Goal: Information Seeking & Learning: Stay updated

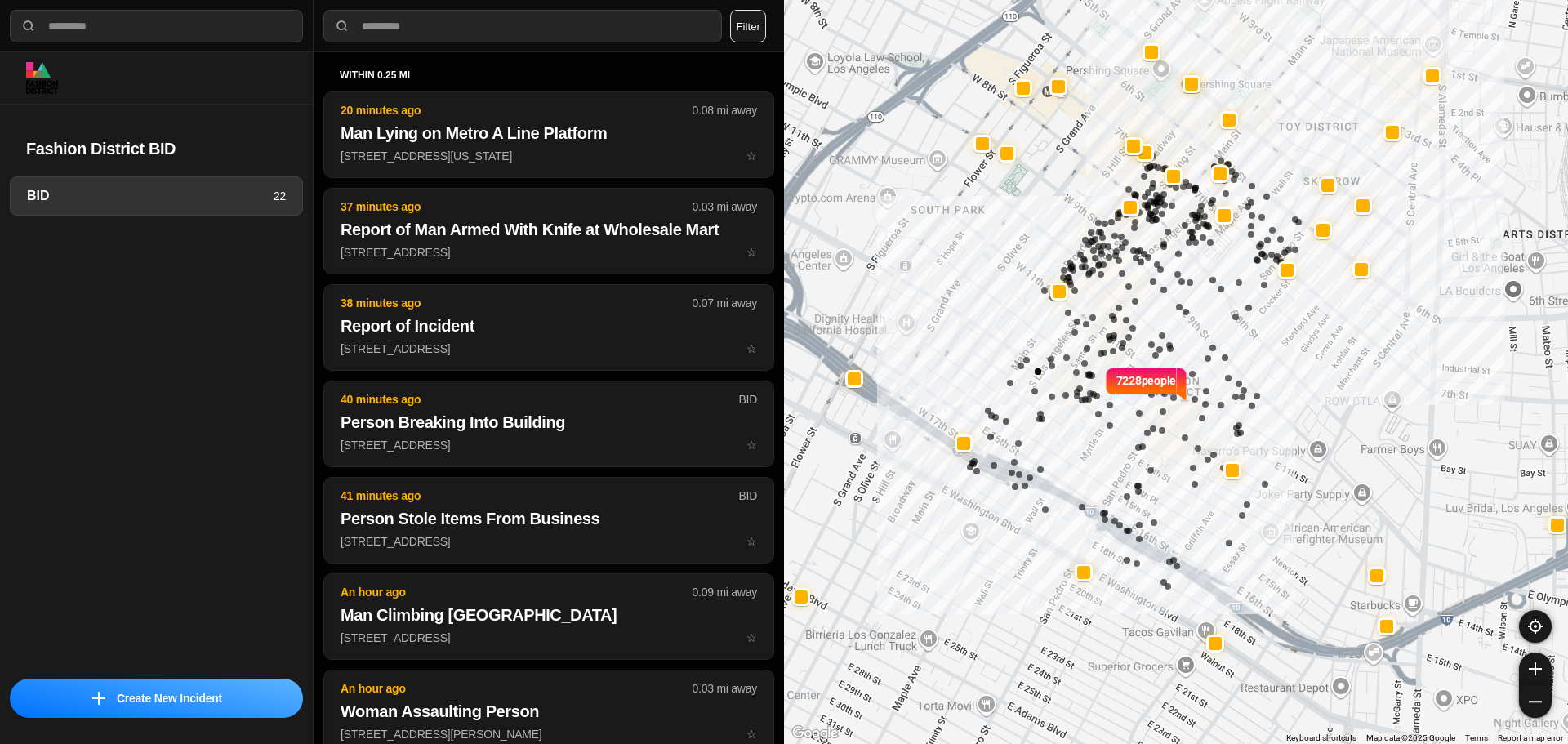
select select "*"
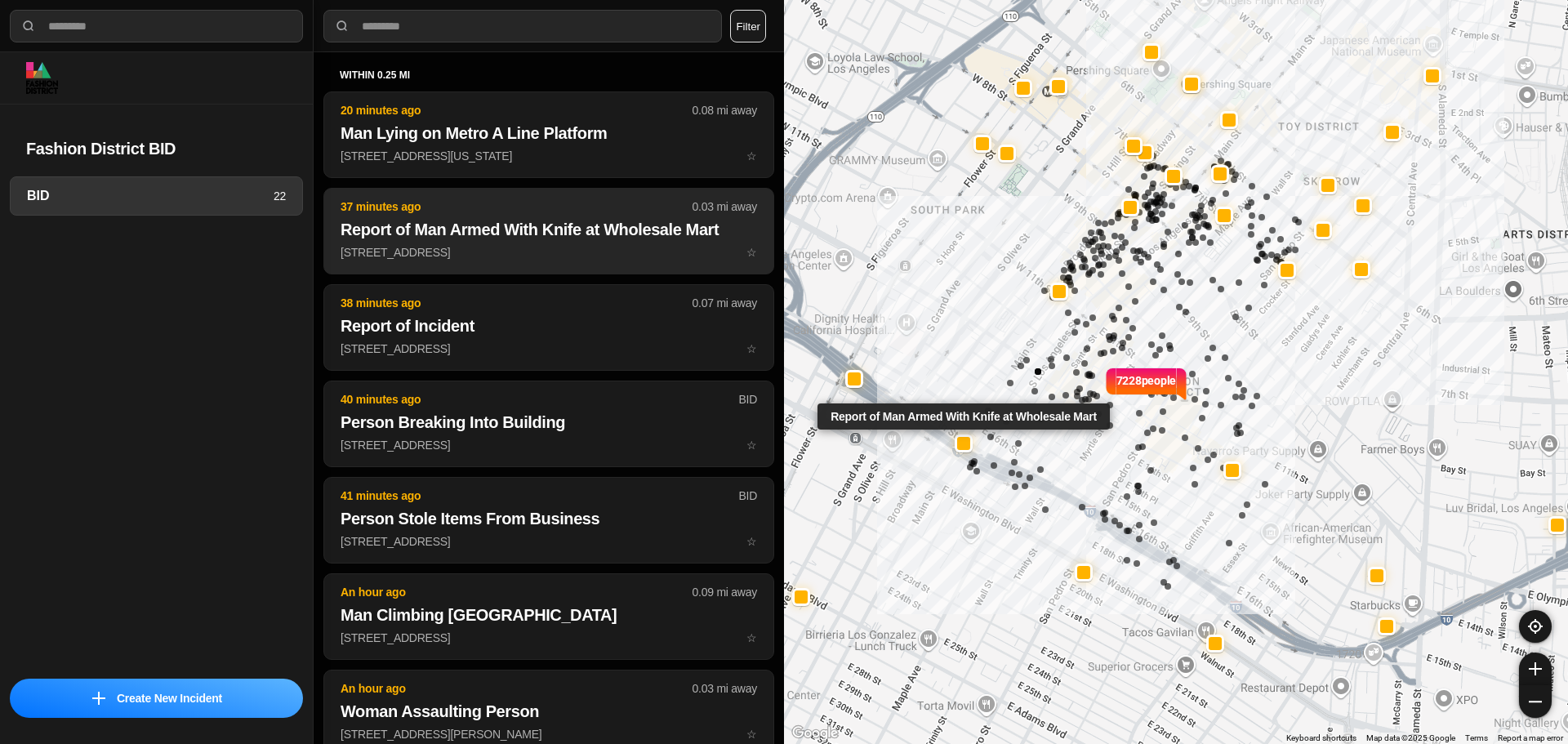
click at [491, 261] on button "37 minutes ago 0.03 mi away Report of Man Armed With Knife at Wholesale Mart [S…" at bounding box center [549, 231] width 451 height 87
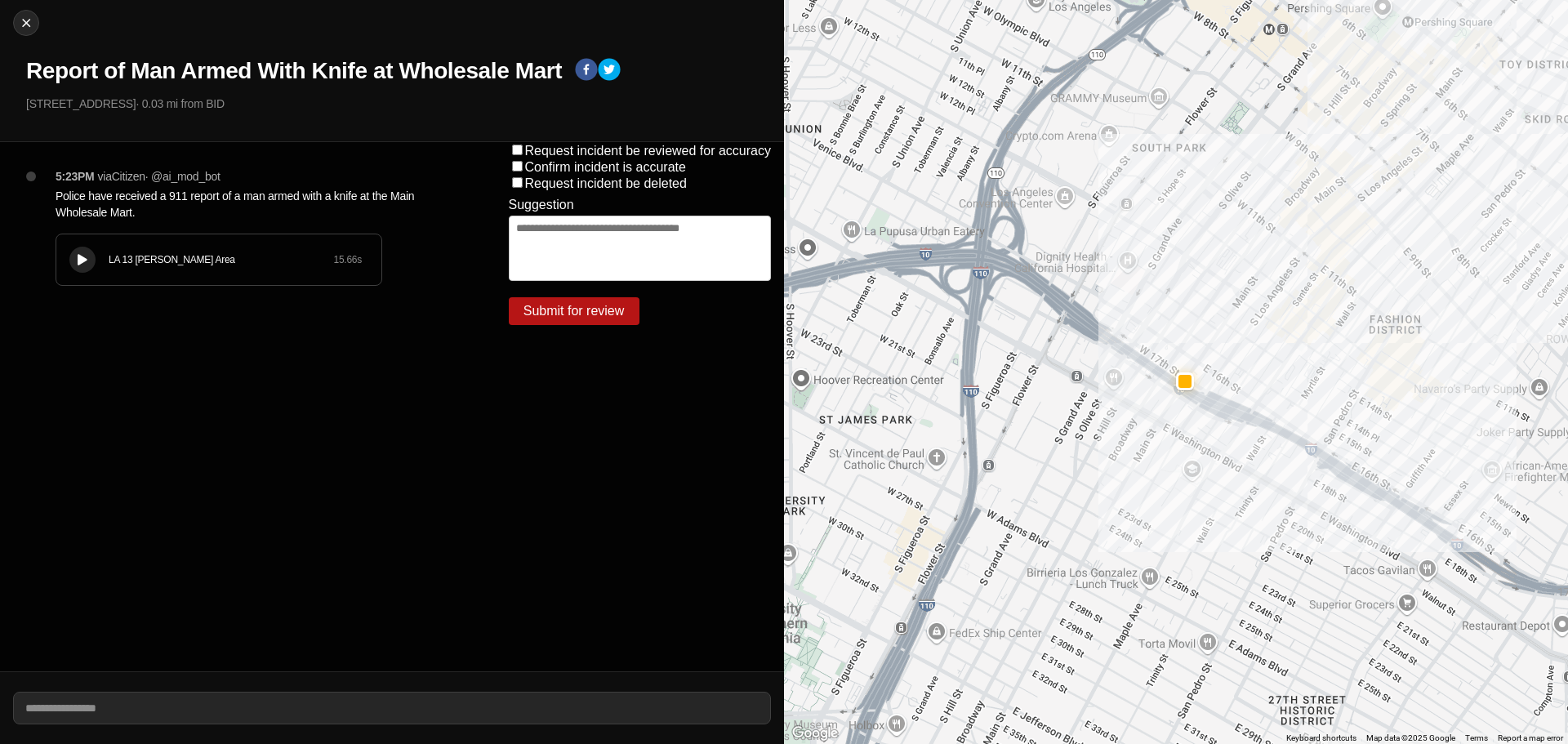
click at [181, 269] on div "LA 13 [PERSON_NAME] Area 15.66 s" at bounding box center [219, 260] width 326 height 51
click at [37, 21] on div at bounding box center [26, 22] width 24 height 16
select select "*"
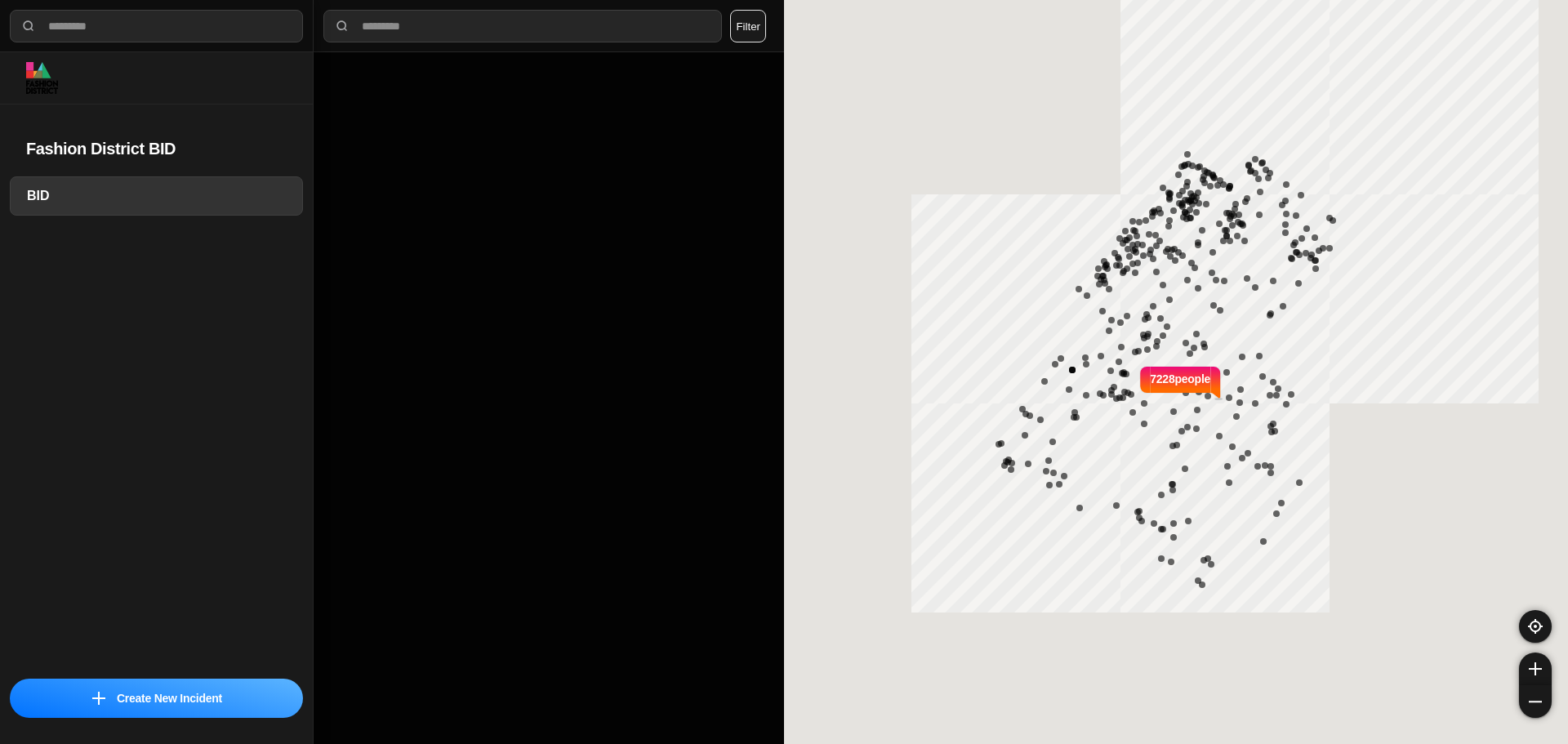
select select "*"
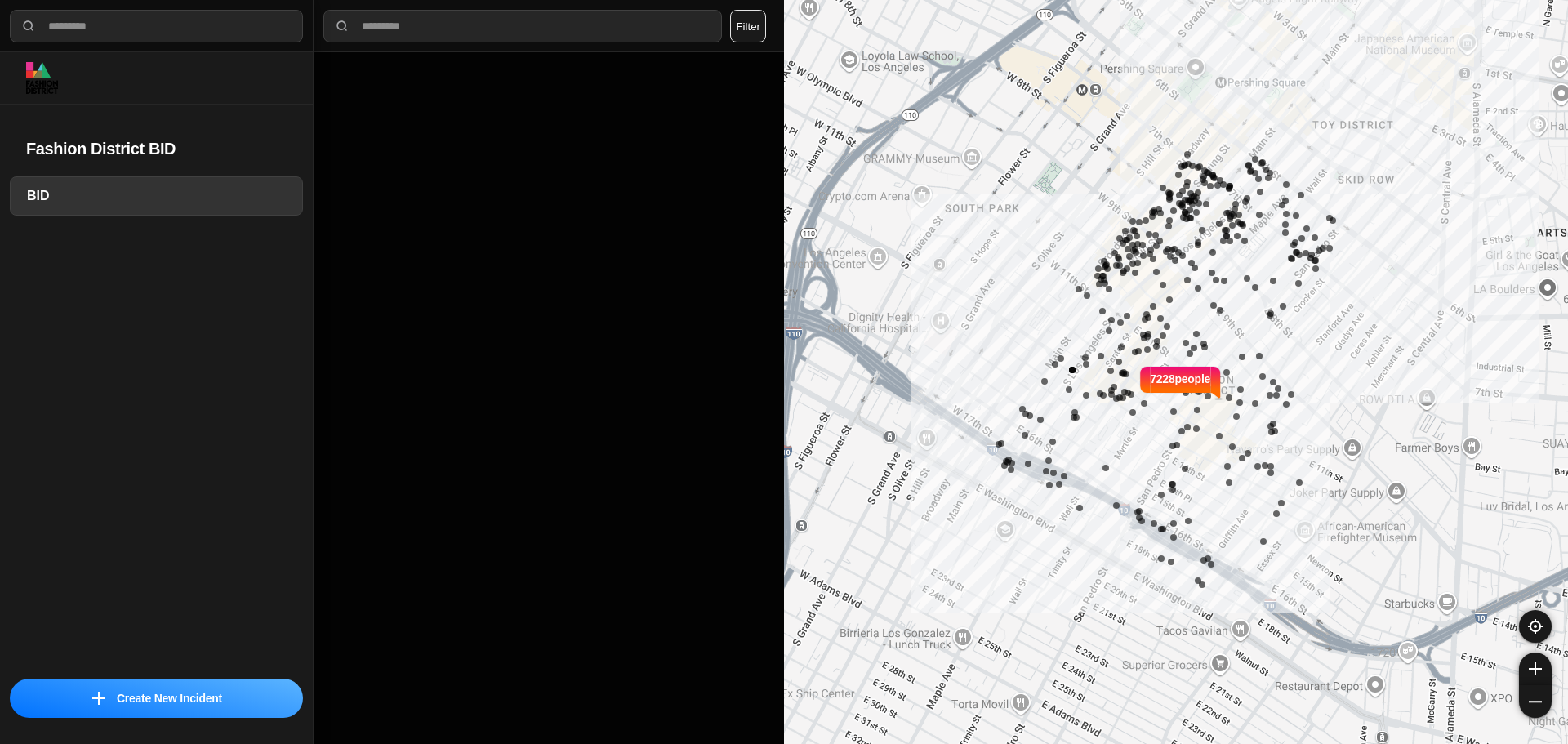
select select "*"
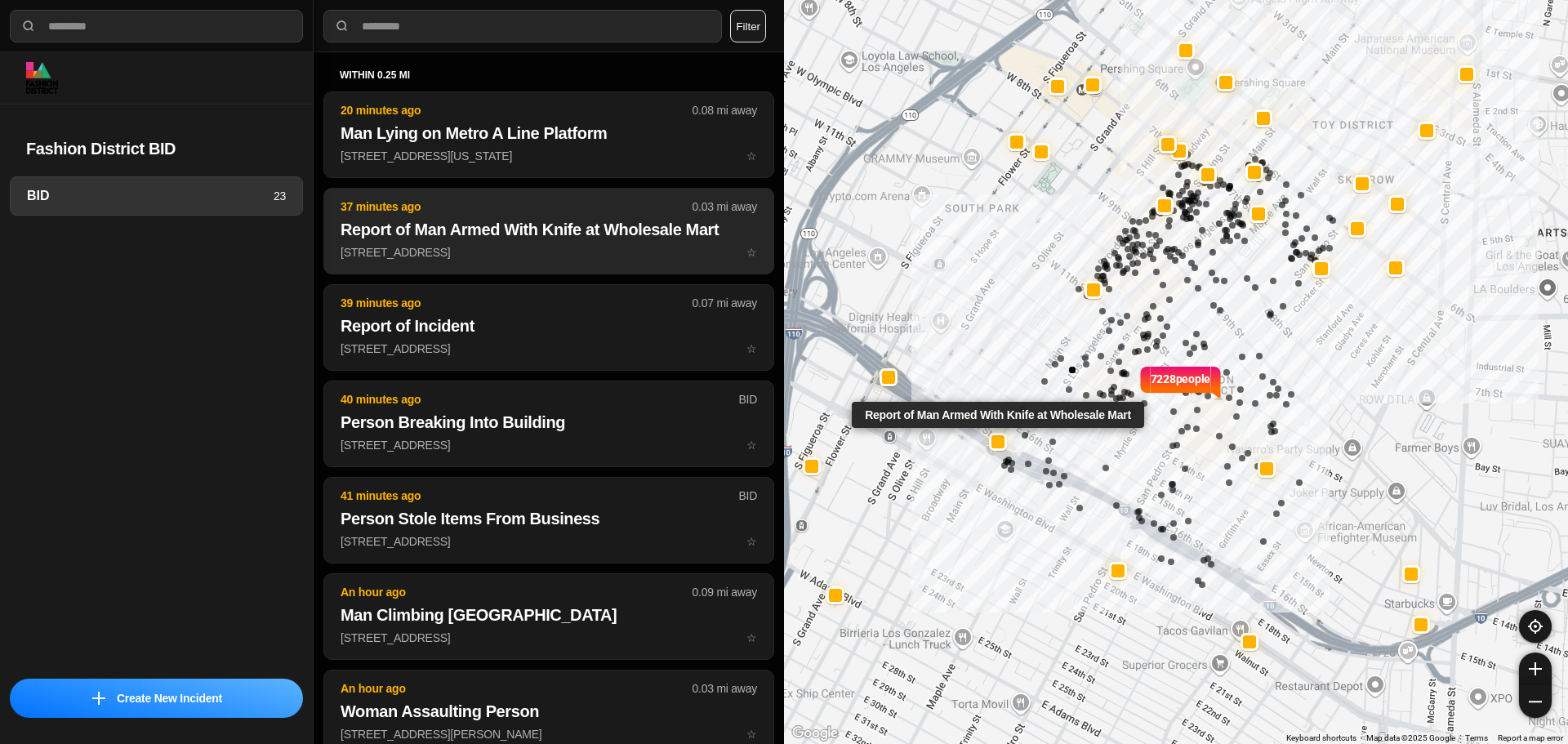
click at [551, 243] on button "37 minutes ago 0.03 mi away Report of Man Armed With Knife at Wholesale Mart [S…" at bounding box center [549, 231] width 451 height 87
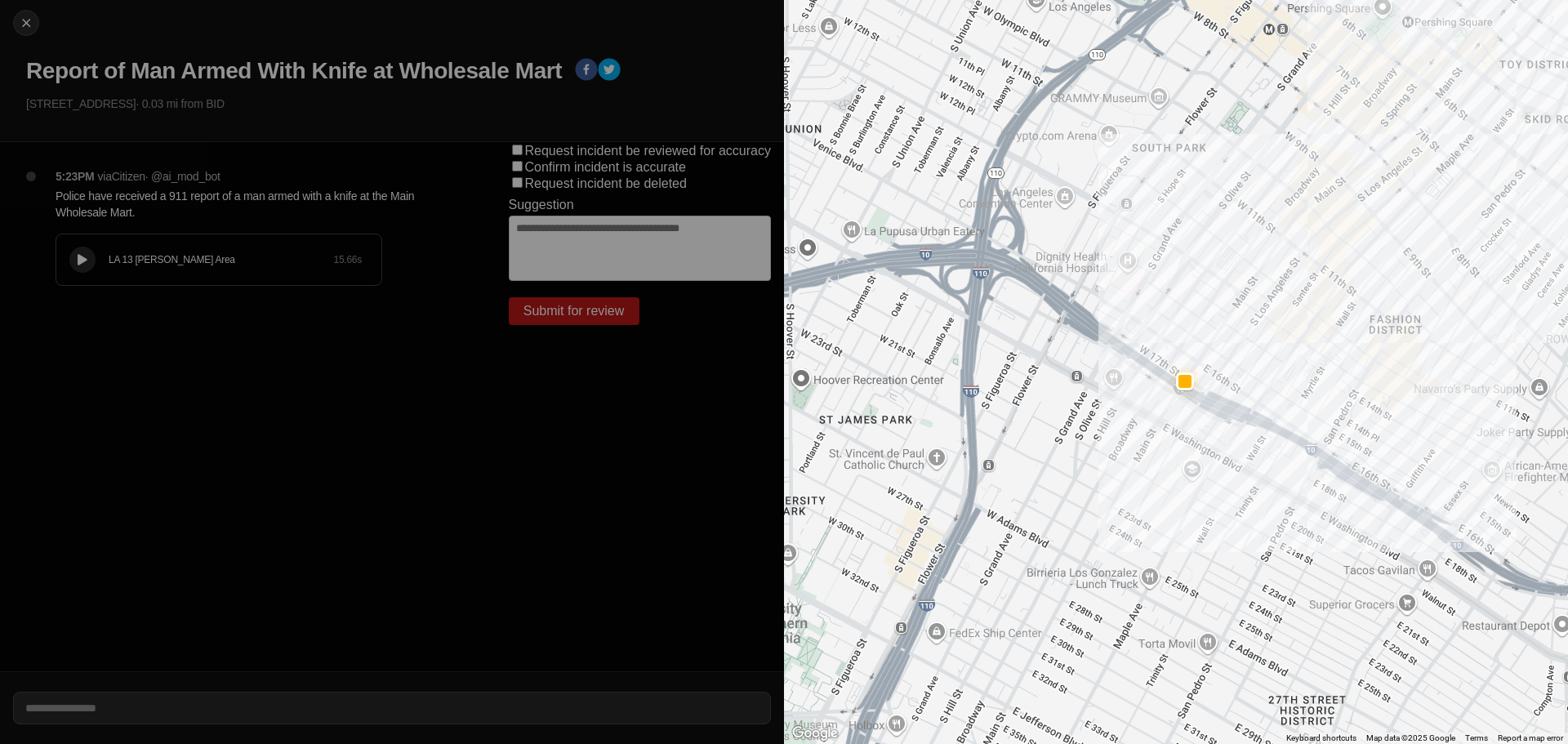
click at [190, 271] on div "LA 13 [PERSON_NAME] Area 15.66 s" at bounding box center [219, 260] width 326 height 51
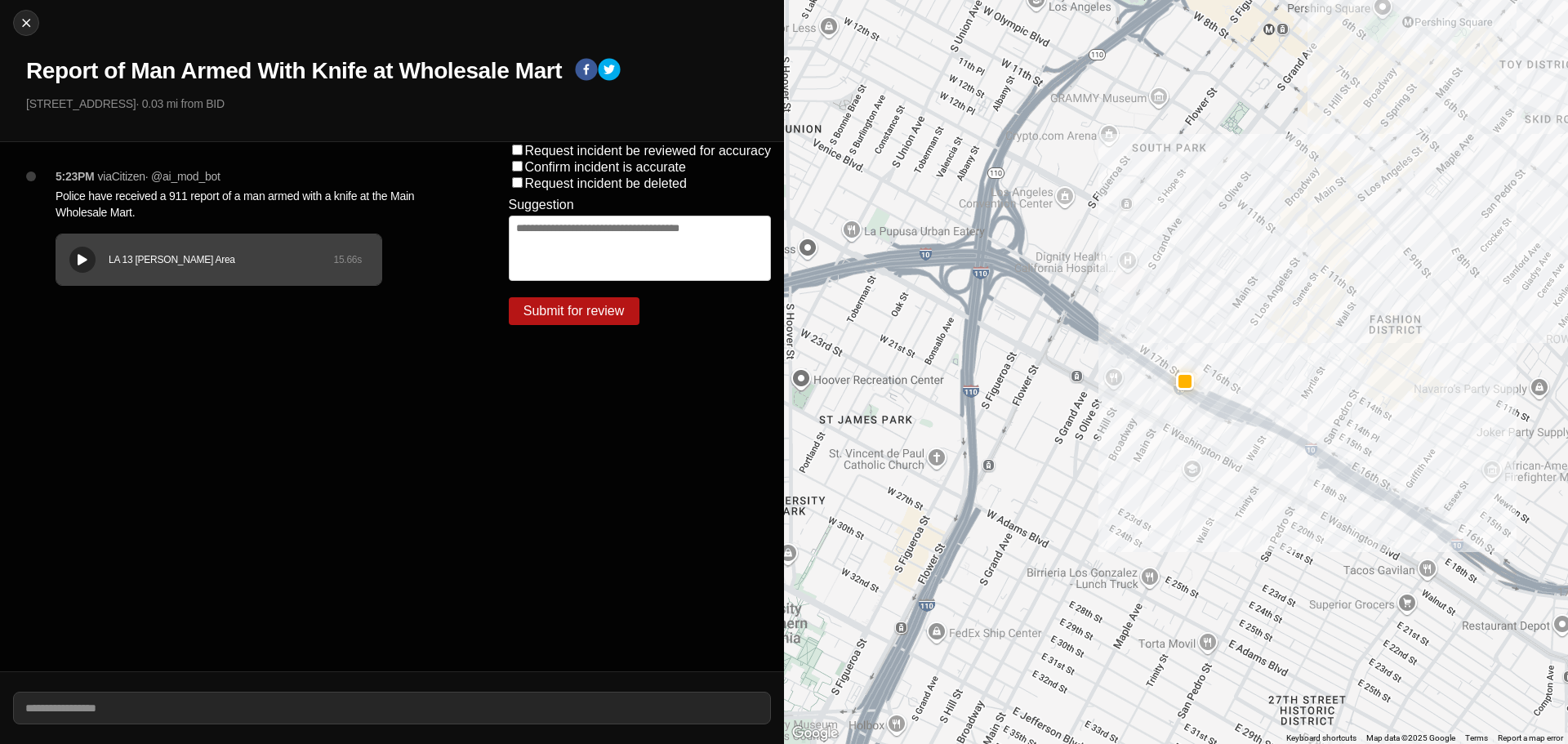
click at [102, 268] on div "LA 13 [PERSON_NAME] Area 15.66 s" at bounding box center [219, 260] width 326 height 51
click at [36, 31] on div "Close Report of Man Armed With Knife at Wholesale Mart [STREET_ADDRESS] · 0.03 …" at bounding box center [392, 71] width 784 height 142
click at [29, 22] on img at bounding box center [25, 22] width 16 height 16
select select "*"
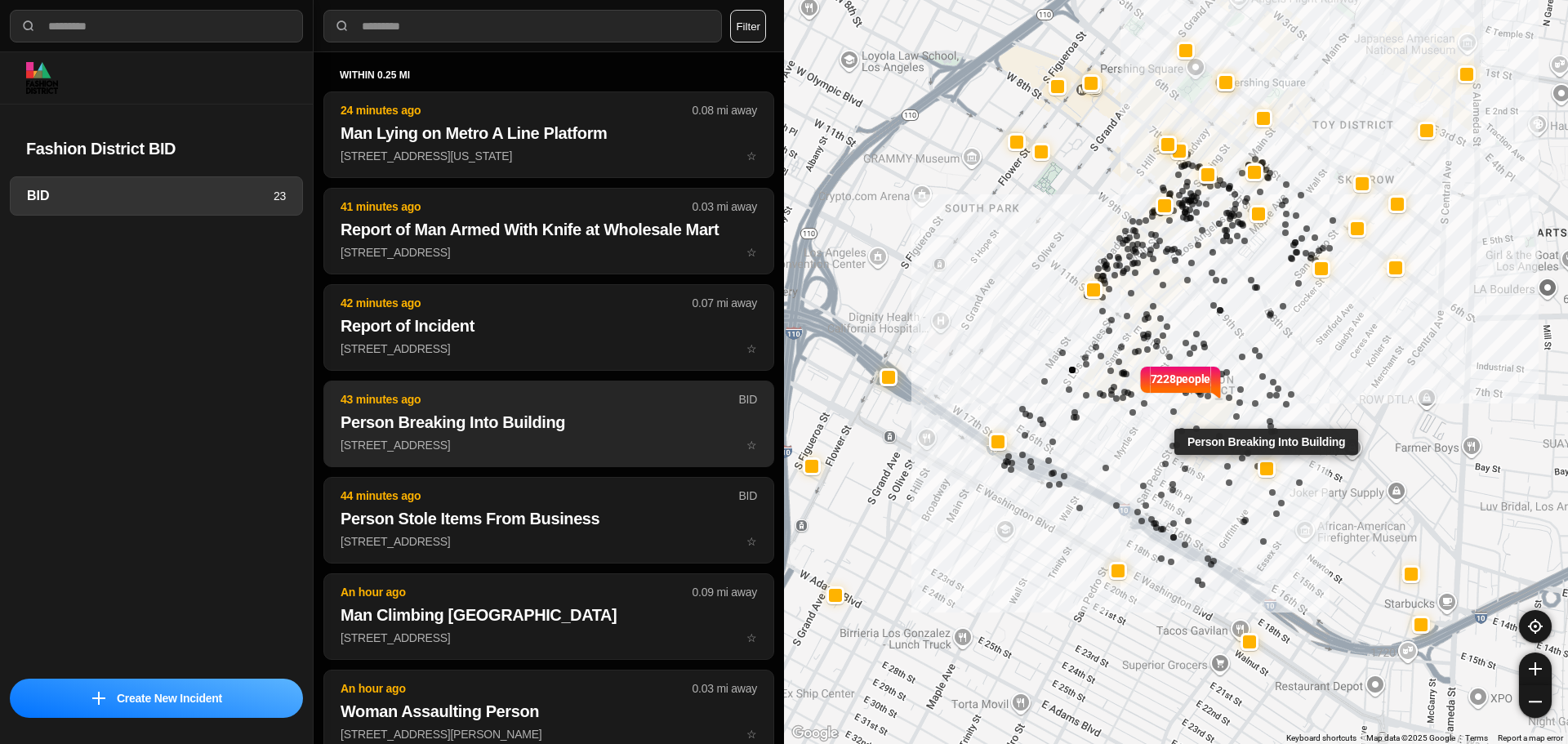
click at [497, 410] on button "43 minutes ago BID Person Breaking Into Building 901 East 12Th Street ☆" at bounding box center [549, 424] width 451 height 87
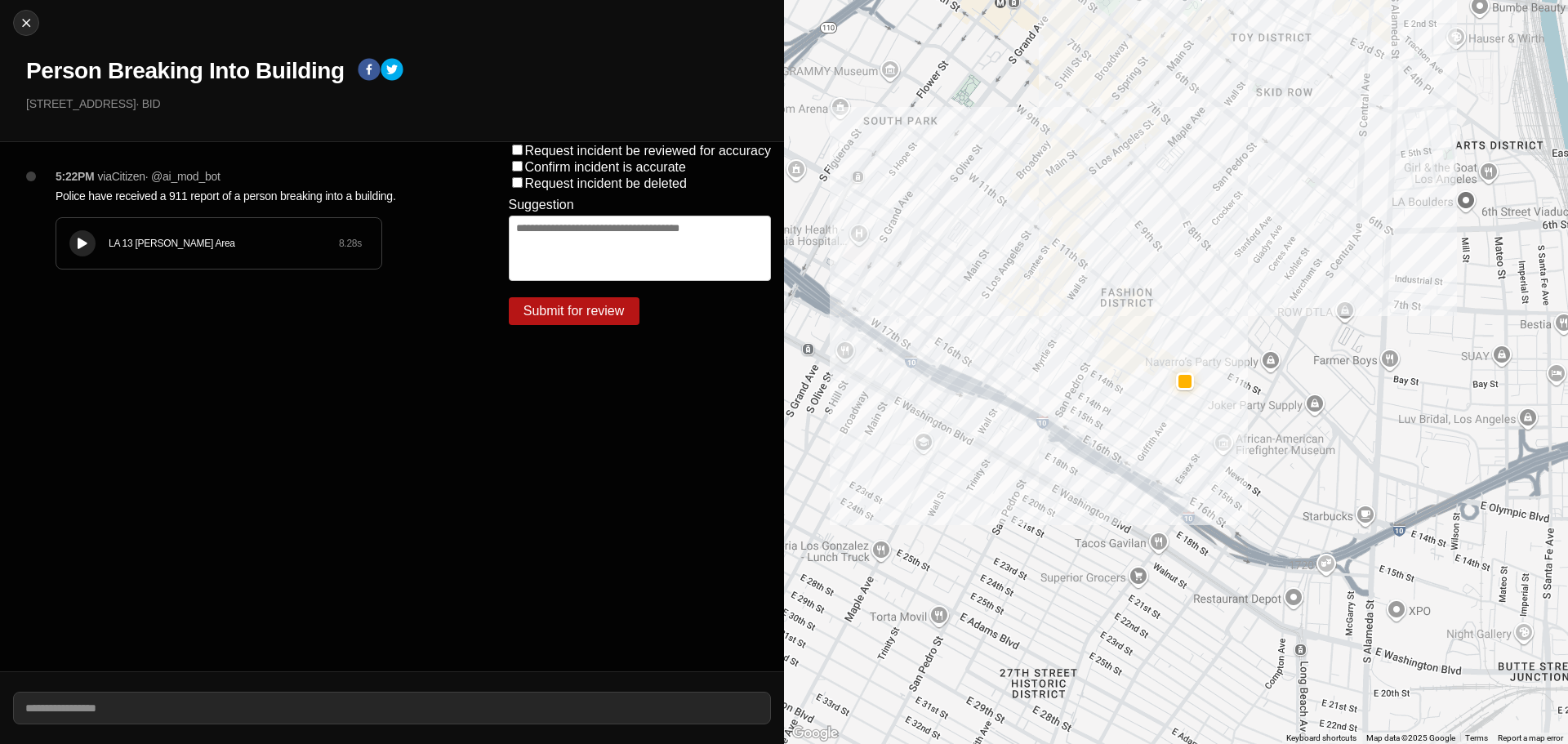
click at [216, 268] on div "LA 13 Newton Area 8.28 s" at bounding box center [219, 243] width 326 height 51
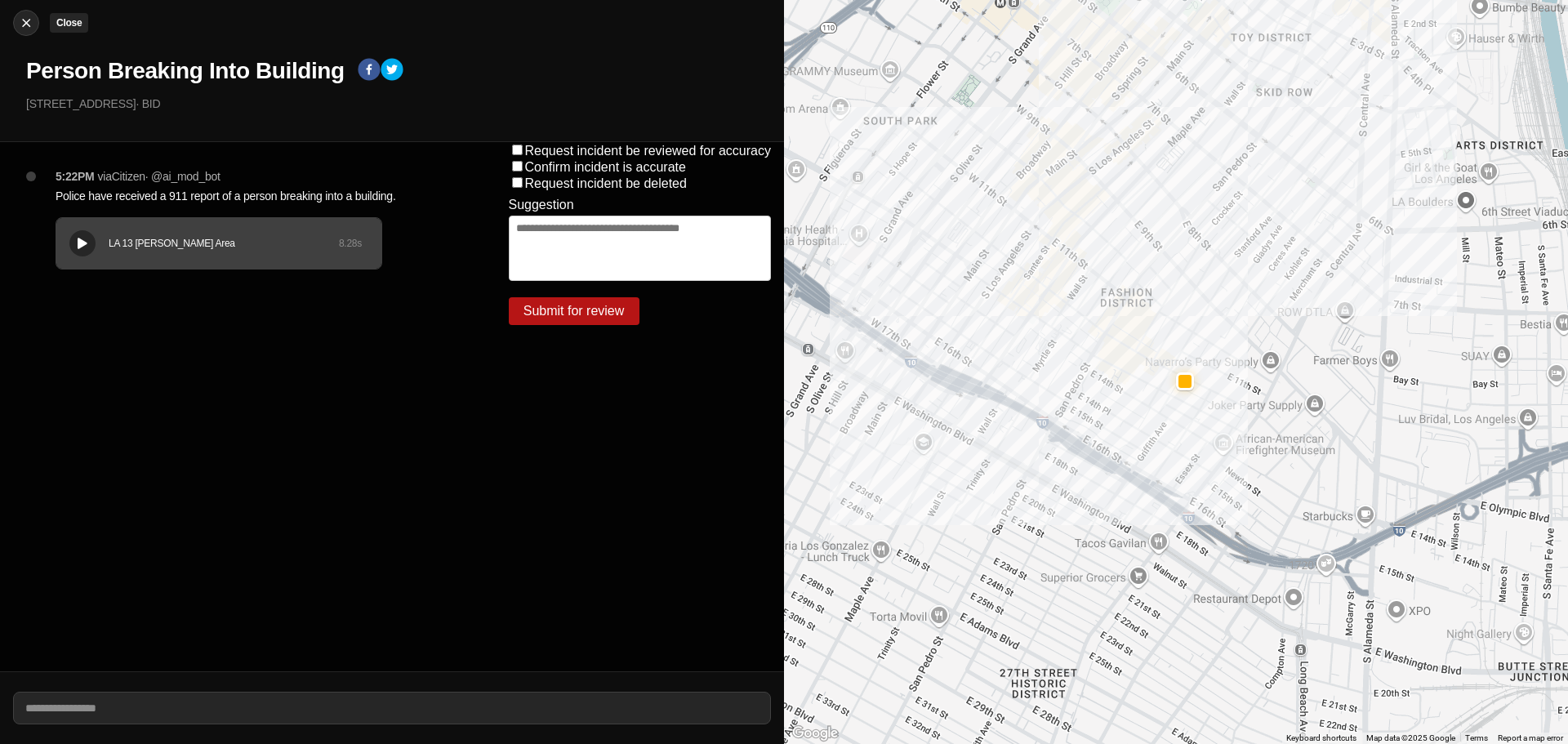
click at [23, 36] on button "Close" at bounding box center [26, 22] width 26 height 26
select select "*"
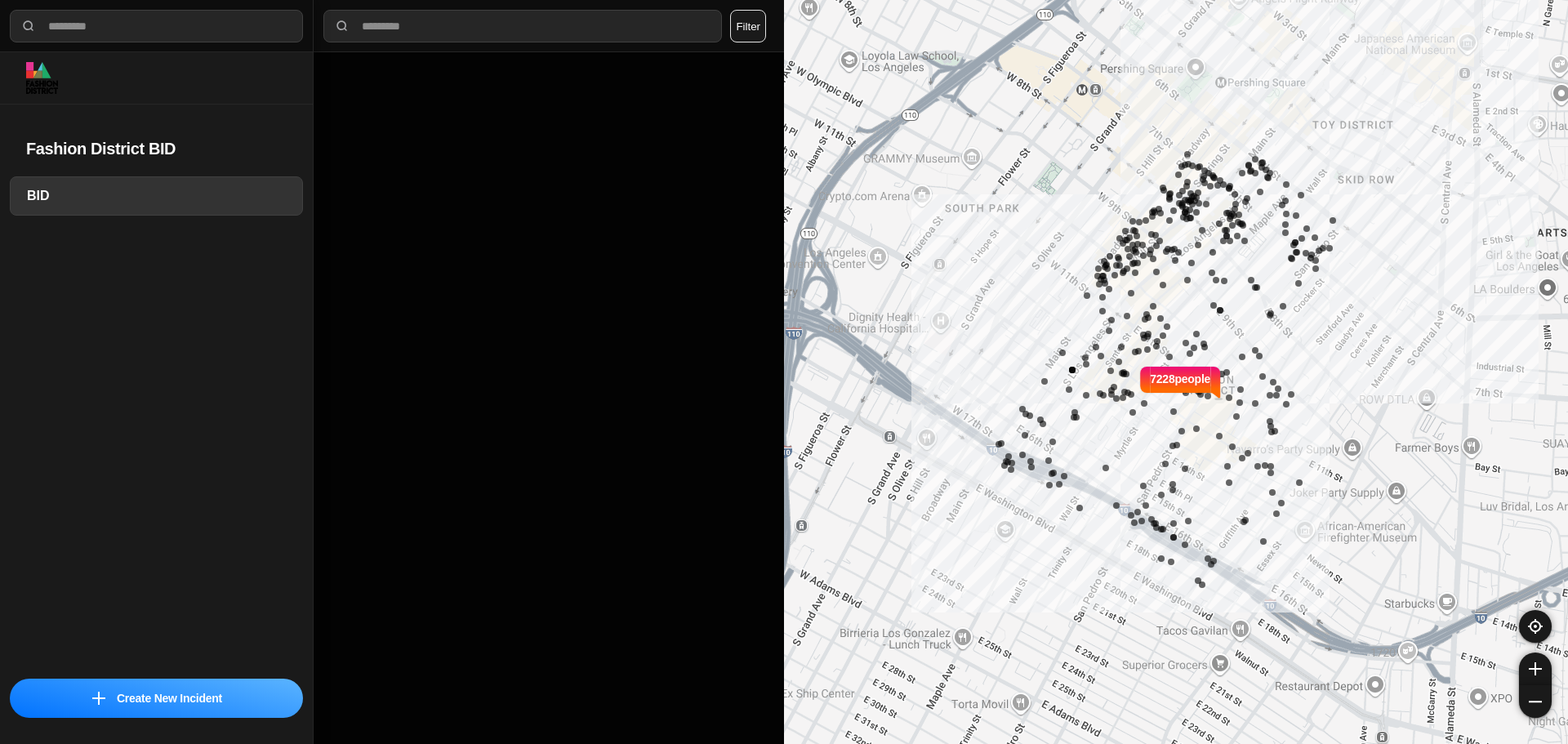
select select "*"
